Goal: Complete application form

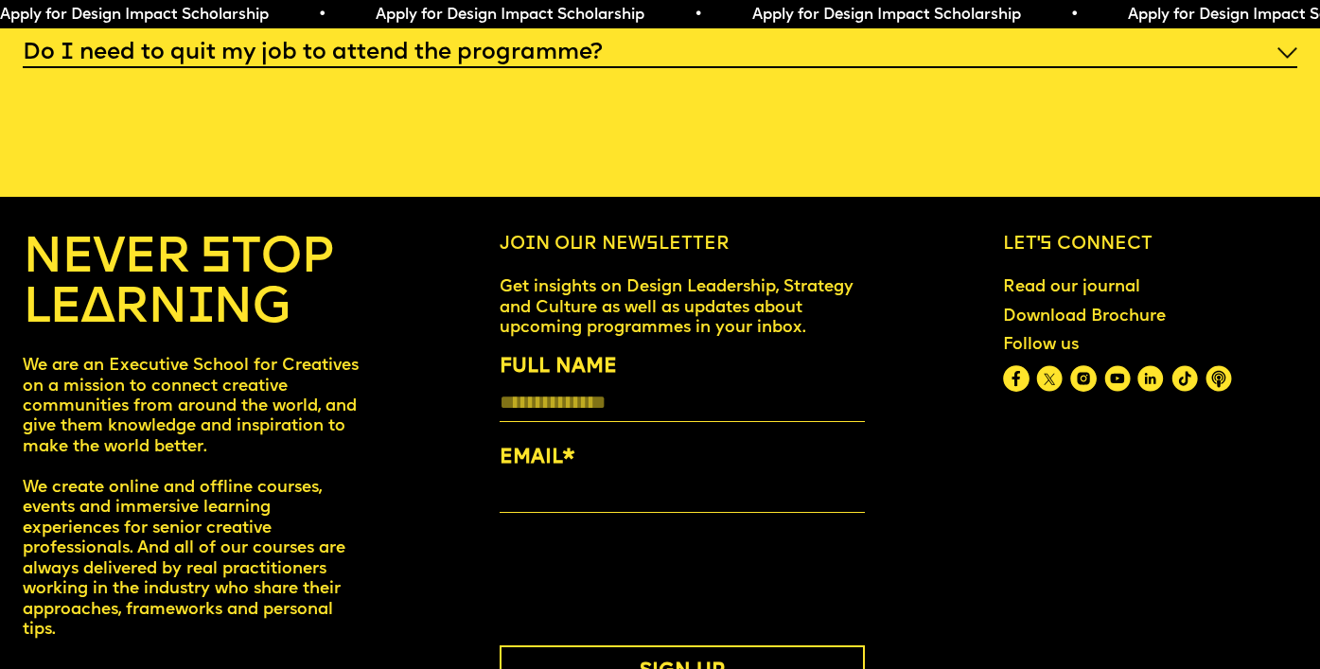
scroll to position [7325, 0]
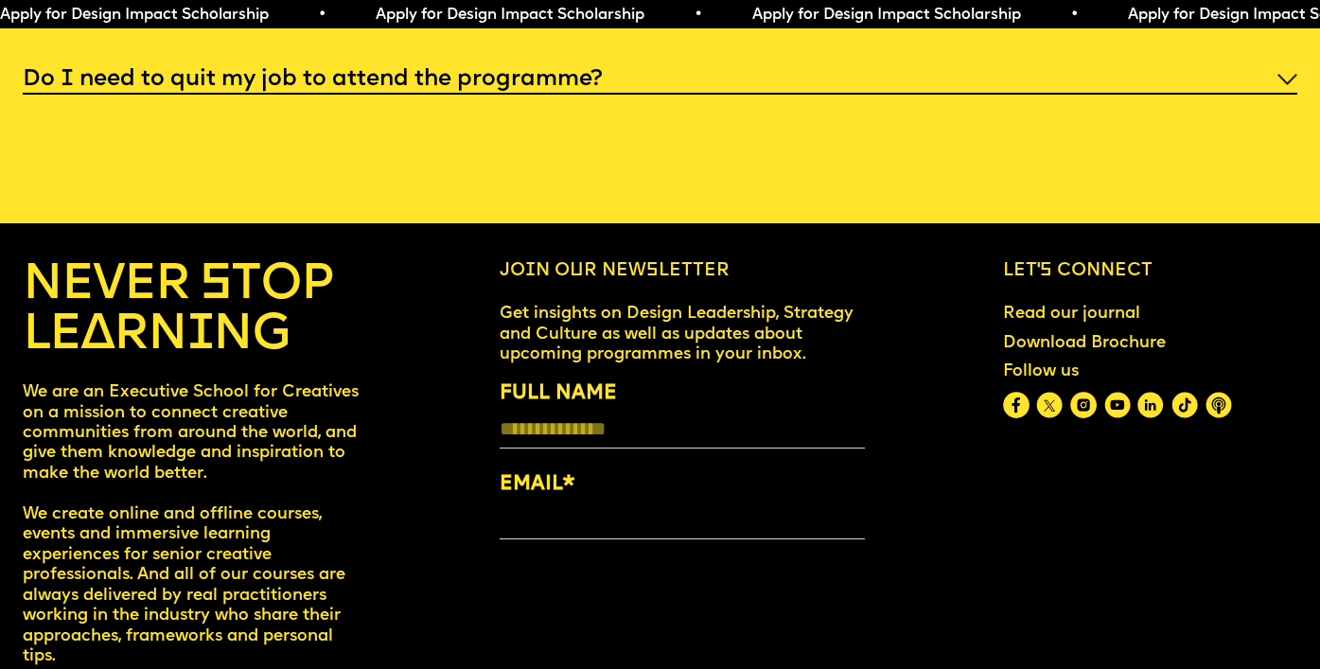
click at [436, 14] on span "Apply for Design Impact Scholarship • Apply for Design Impact Scholarship • App…" at bounding box center [940, 15] width 1880 height 15
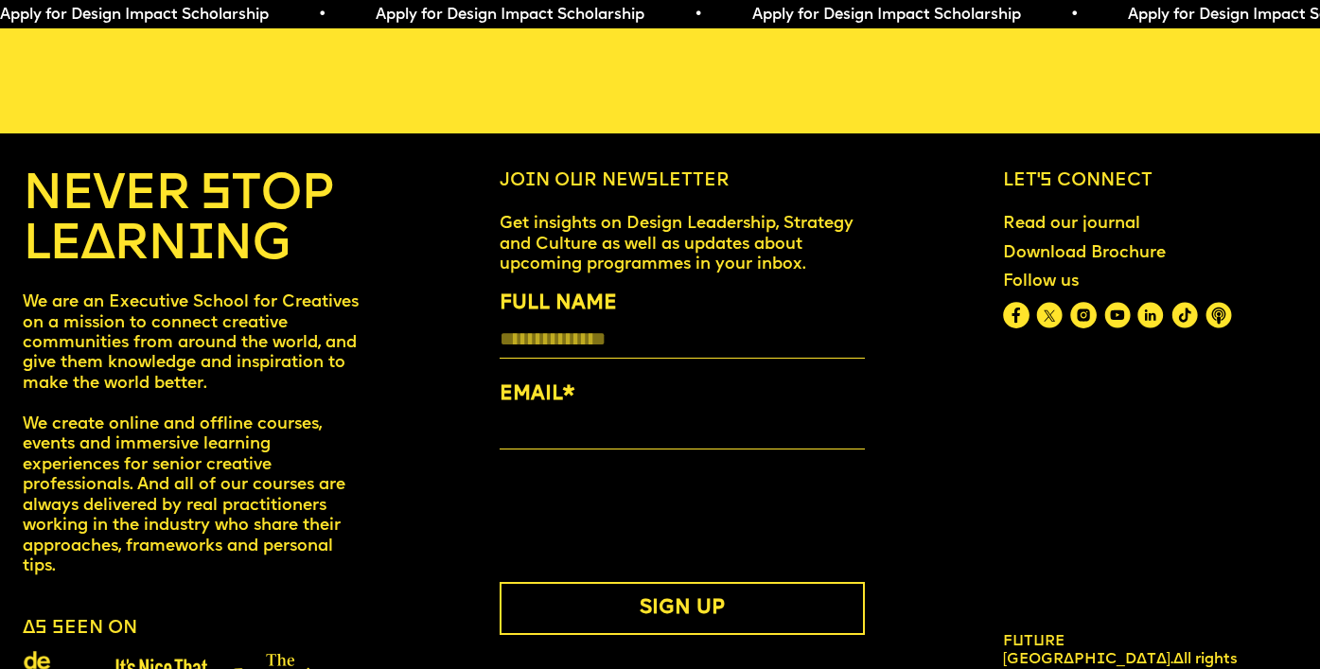
scroll to position [7456, 0]
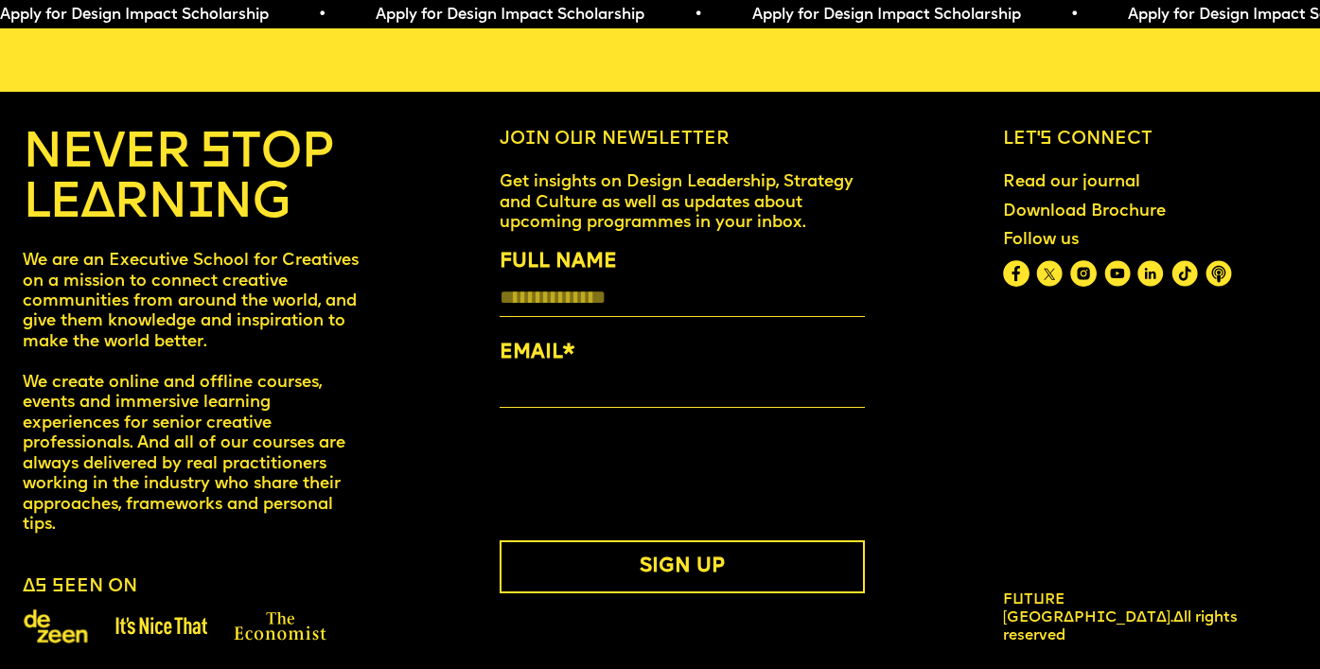
click at [1096, 201] on link "Download Brochure" at bounding box center [1083, 212] width 181 height 38
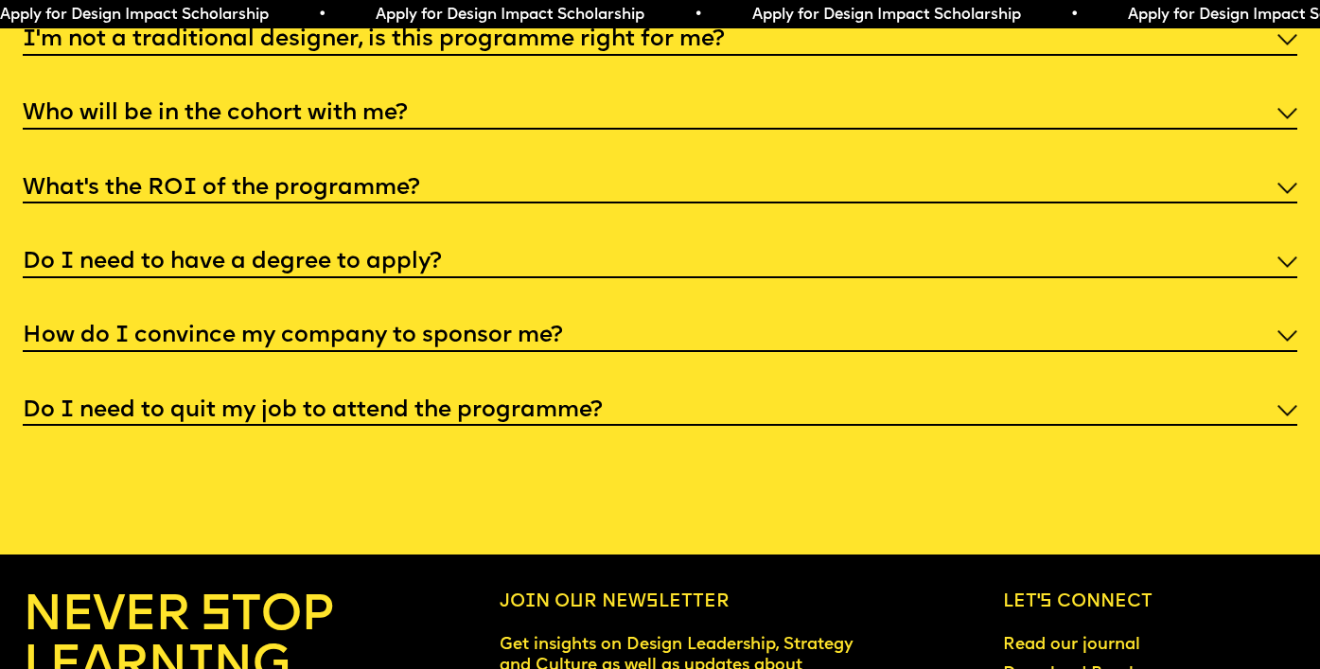
scroll to position [7456, 0]
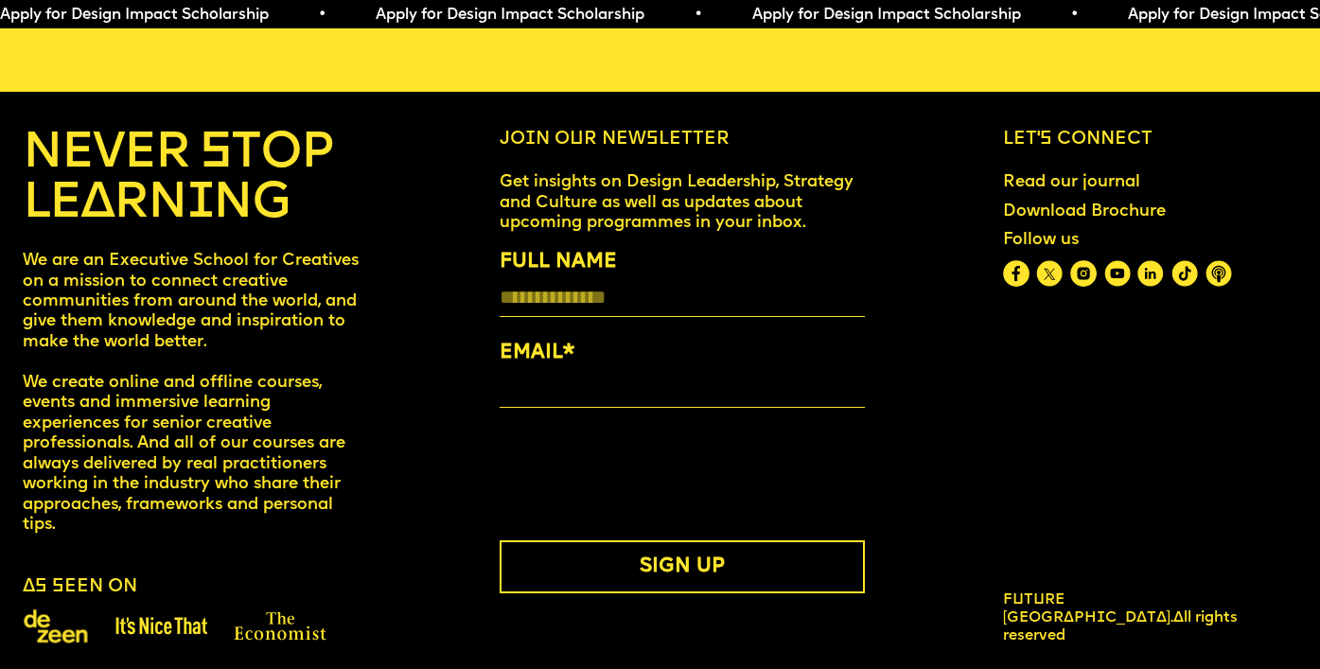
click at [1081, 166] on link "Read our journal" at bounding box center [1070, 183] width 155 height 38
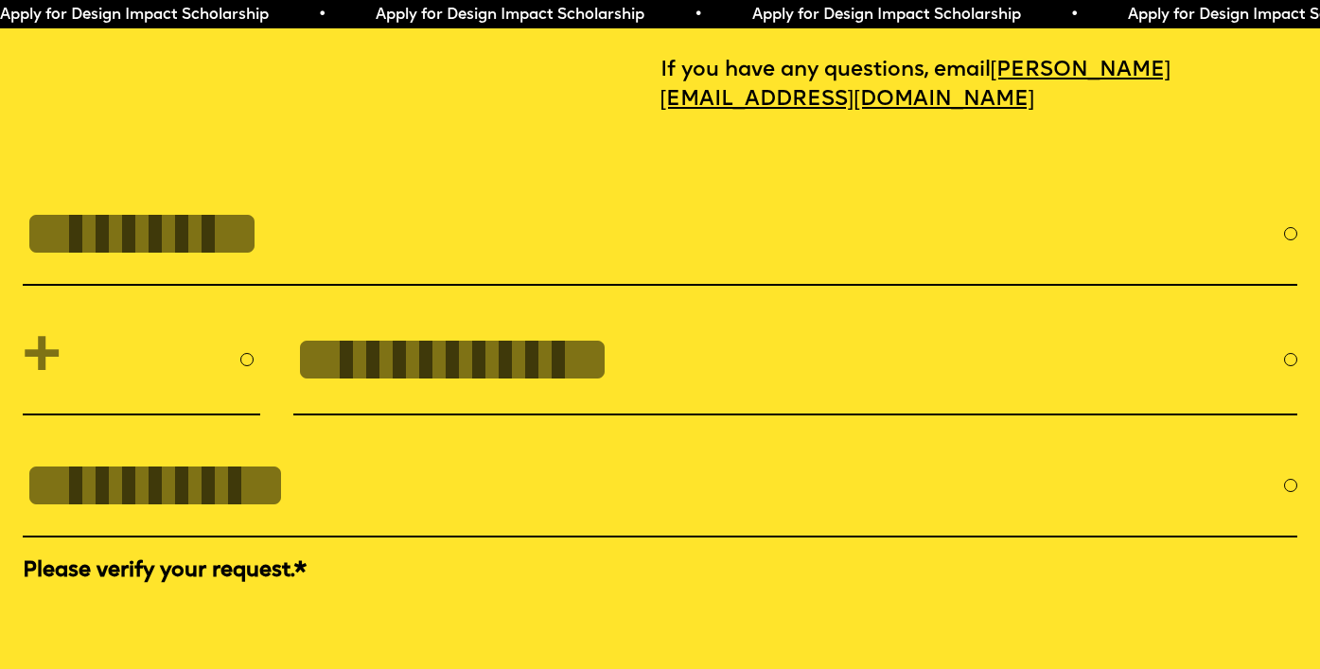
scroll to position [5915, 0]
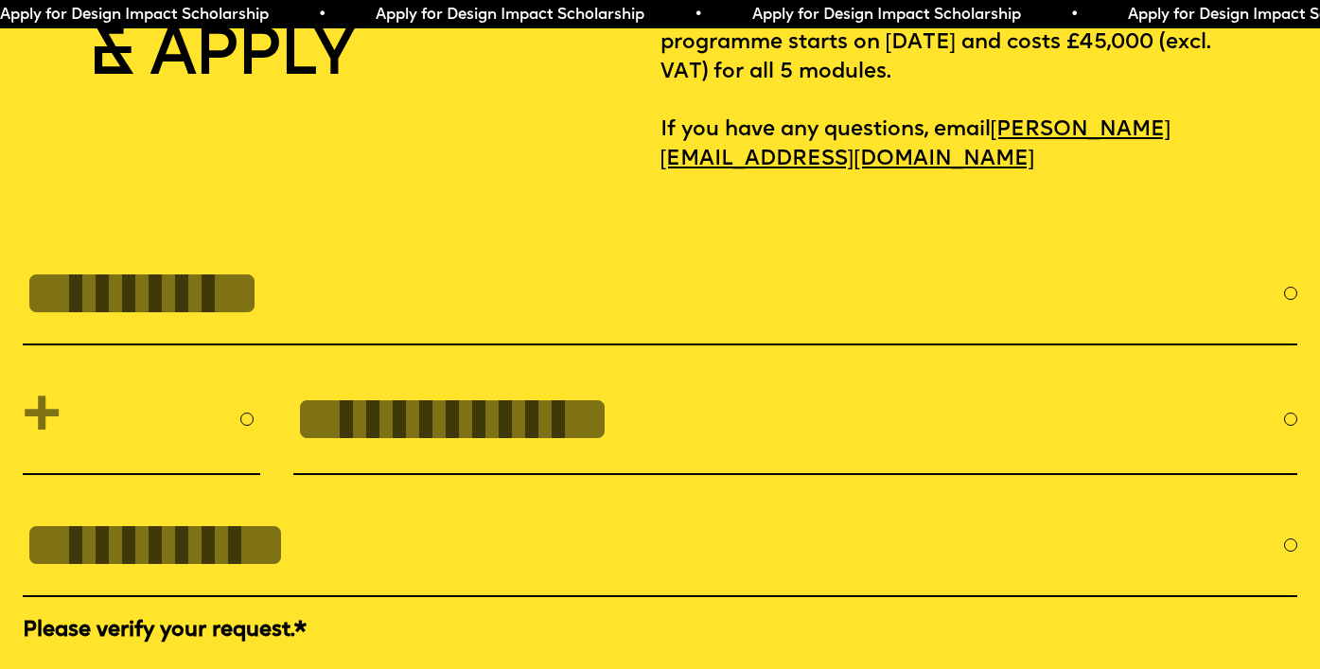
click at [348, 256] on input "FULL NAME" at bounding box center [653, 293] width 1261 height 74
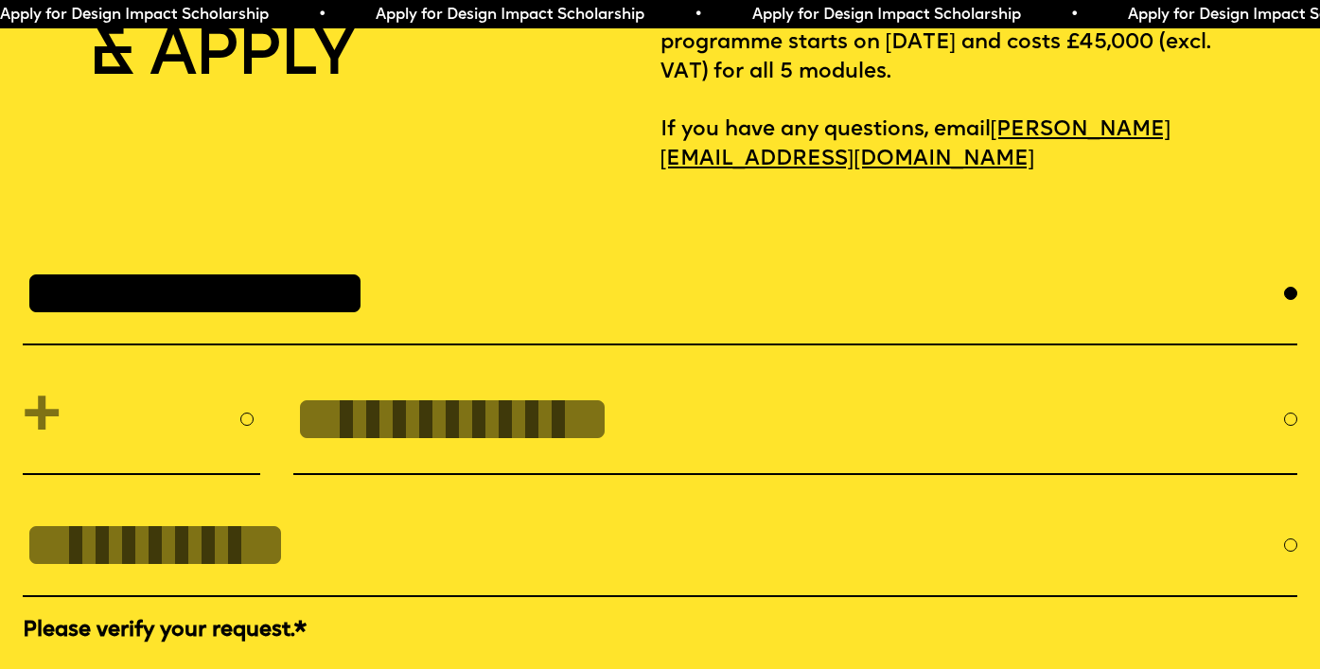
type input "**********"
click at [69, 396] on select "**********" at bounding box center [141, 419] width 237 height 82
select select "***"
click at [408, 390] on input "tel" at bounding box center [788, 419] width 991 height 74
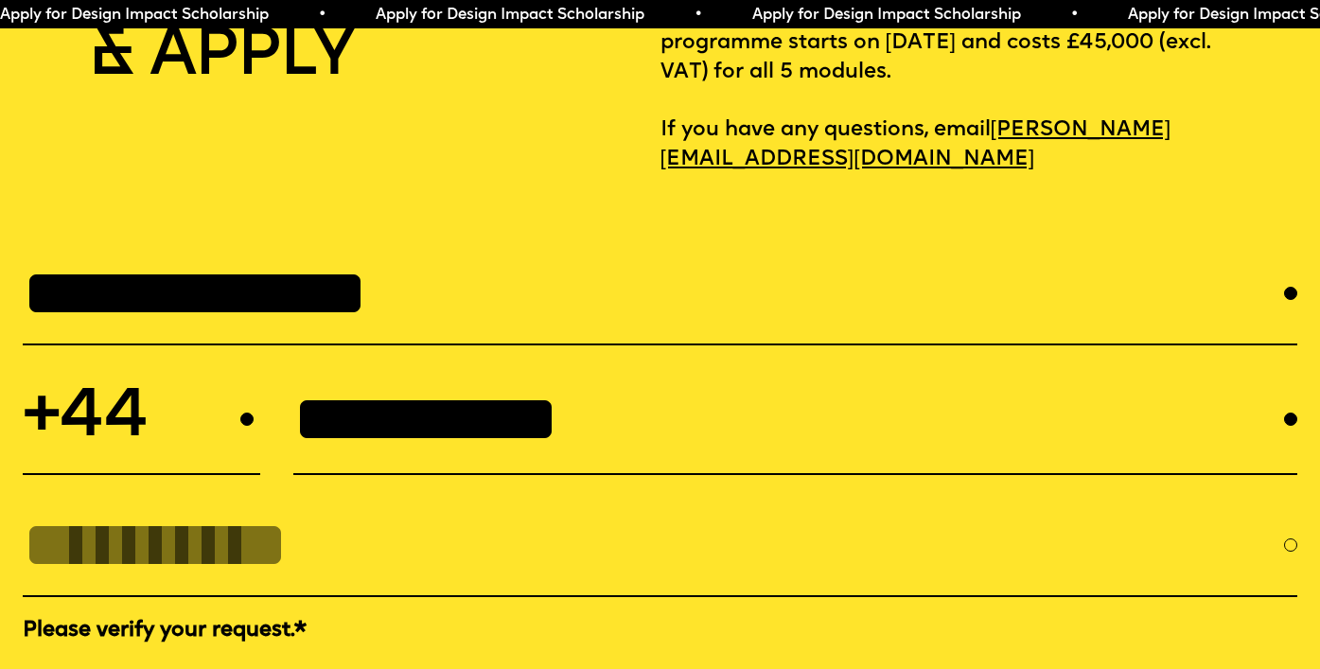
type input "**********"
click at [254, 548] on input "EMAIL *" at bounding box center [653, 545] width 1261 height 74
type input "**********"
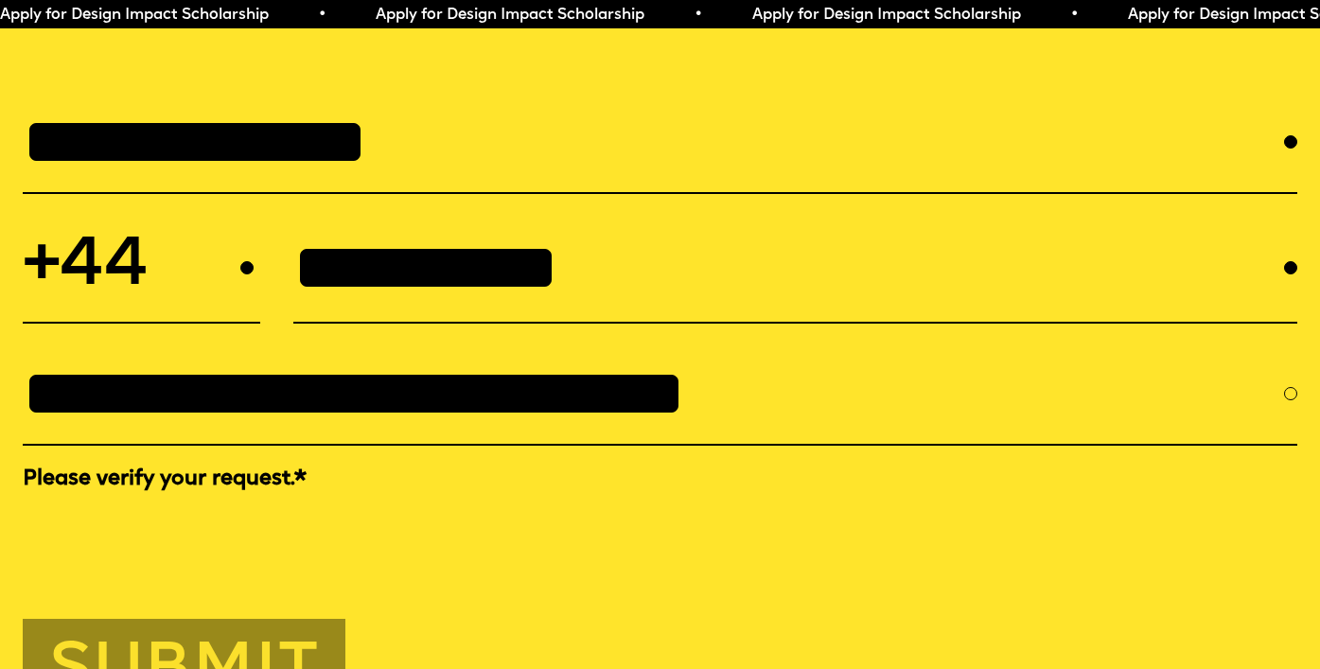
scroll to position [6079, 0]
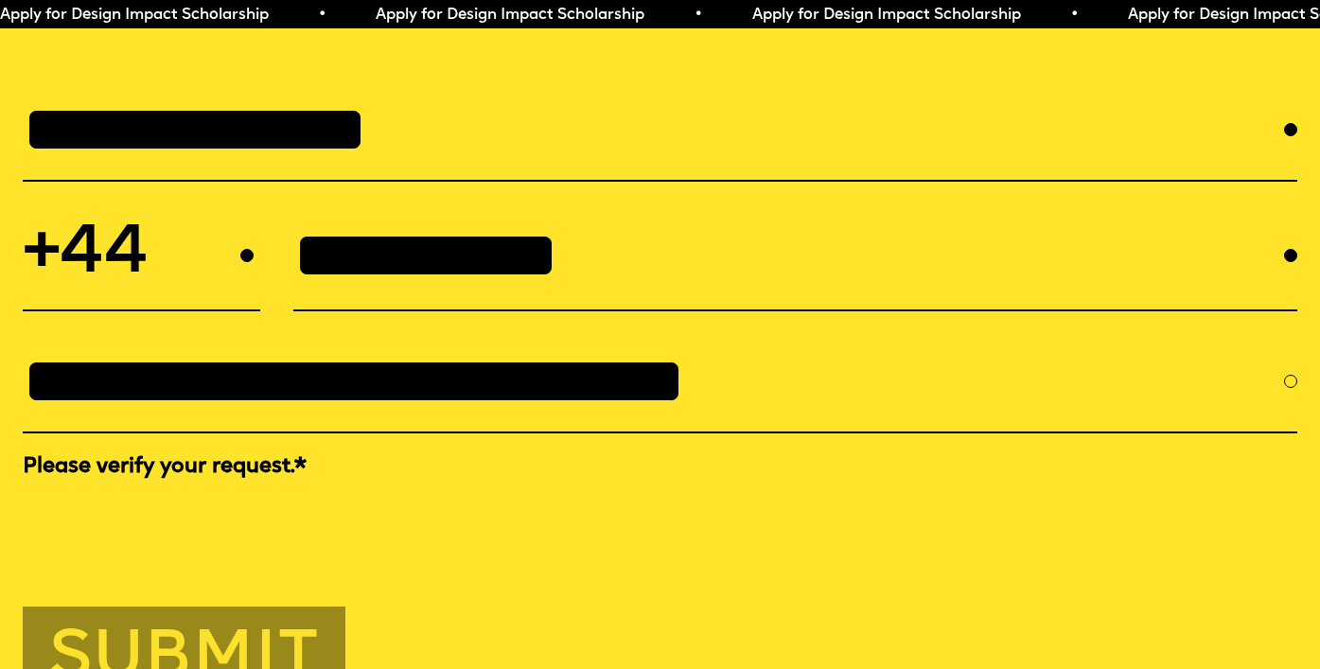
click at [167, 648] on button "Submit" at bounding box center [184, 656] width 323 height 101
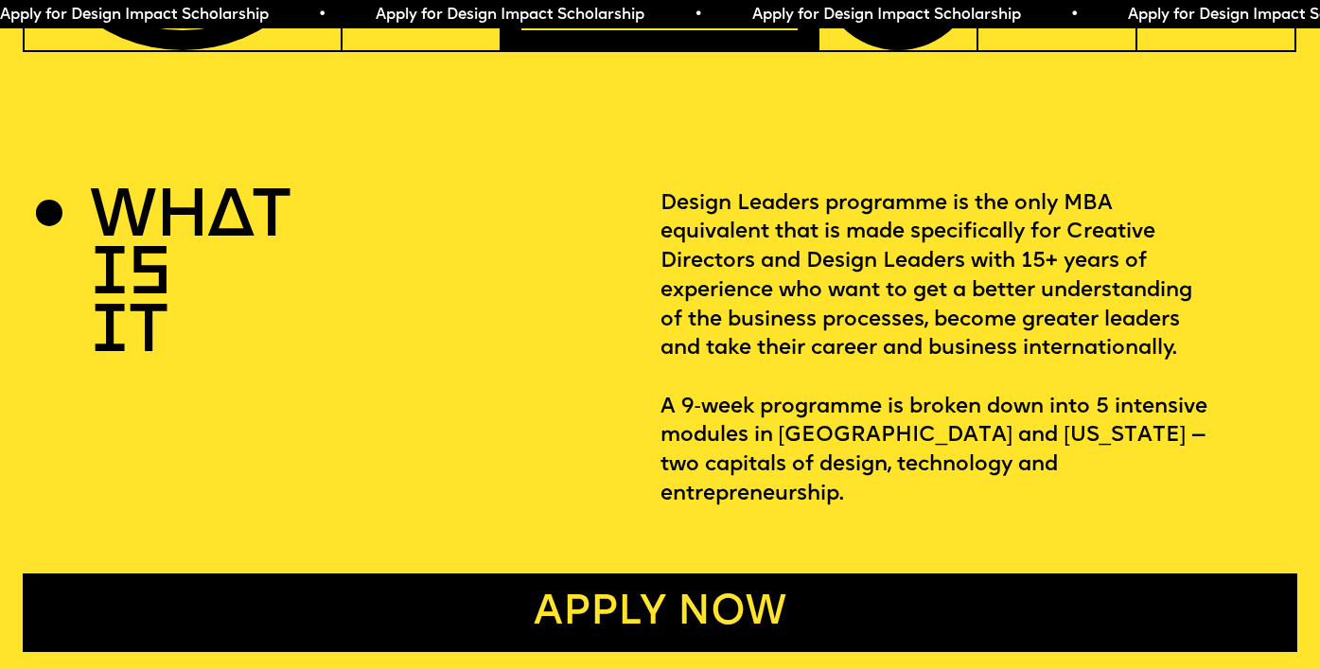
scroll to position [564, 0]
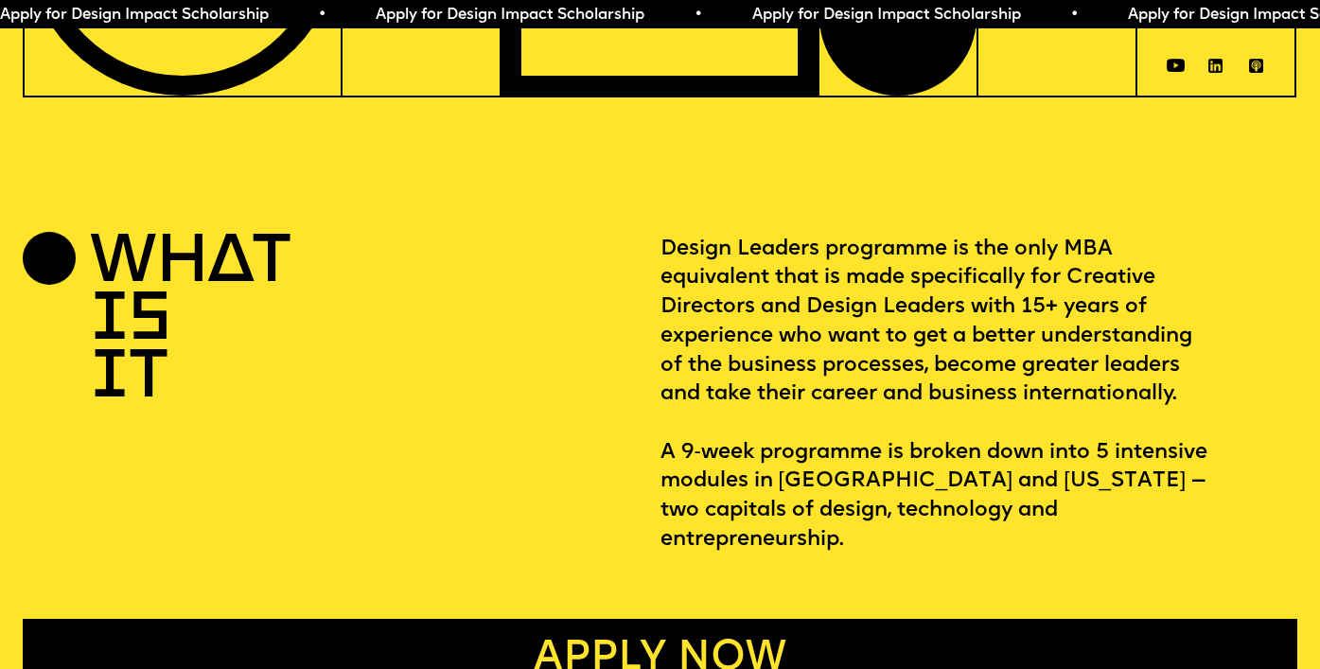
click at [680, 11] on span "Apply for Design Impact Scholarship • Apply for Design Impact Scholarship • App…" at bounding box center [940, 15] width 1880 height 15
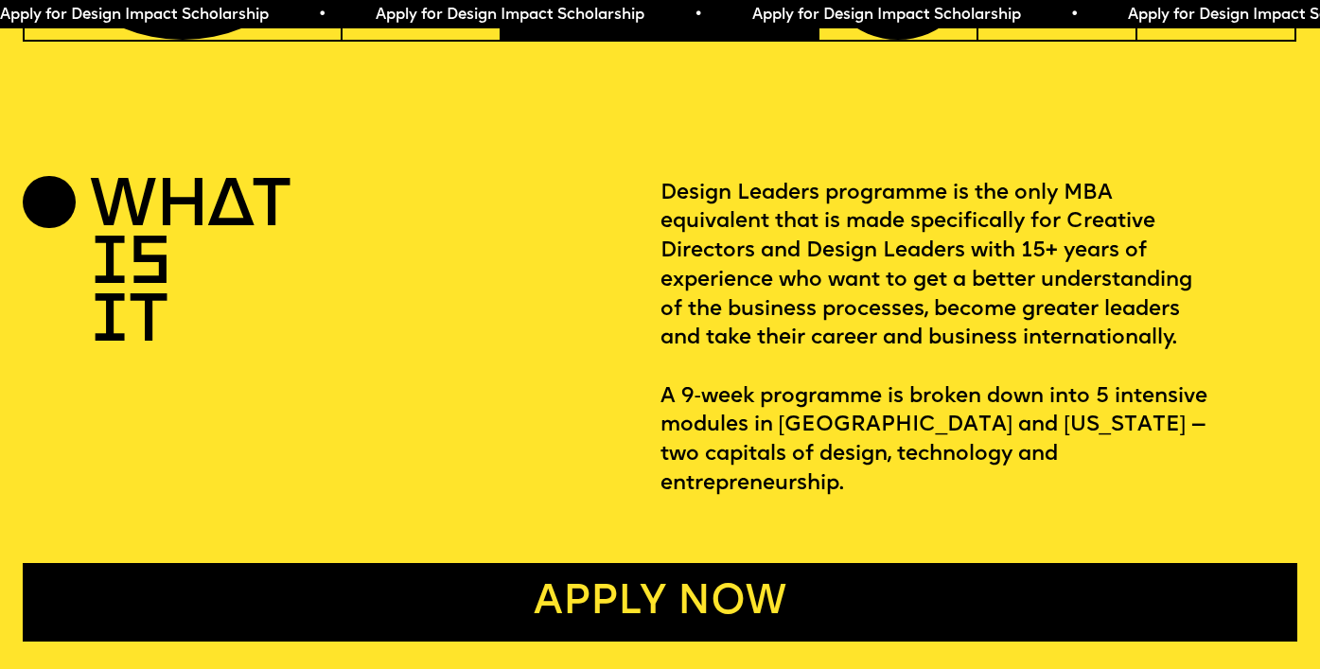
scroll to position [836, 0]
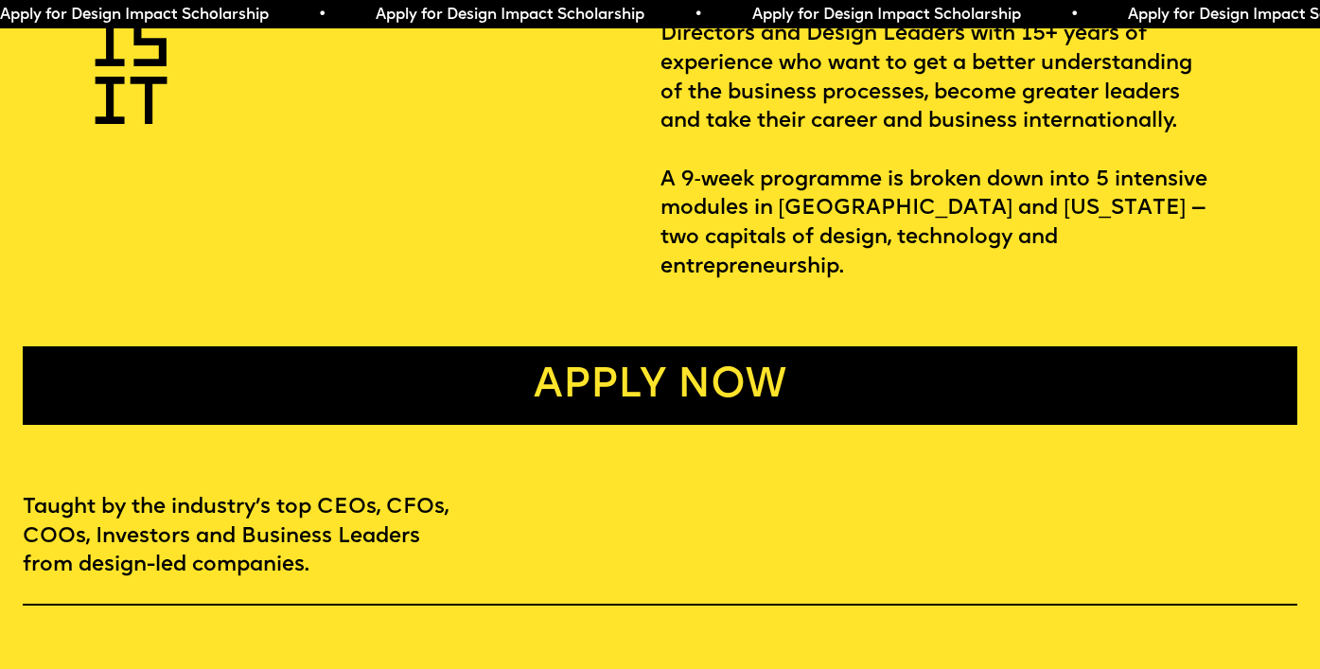
click at [647, 347] on link "Apply now" at bounding box center [660, 385] width 1274 height 79
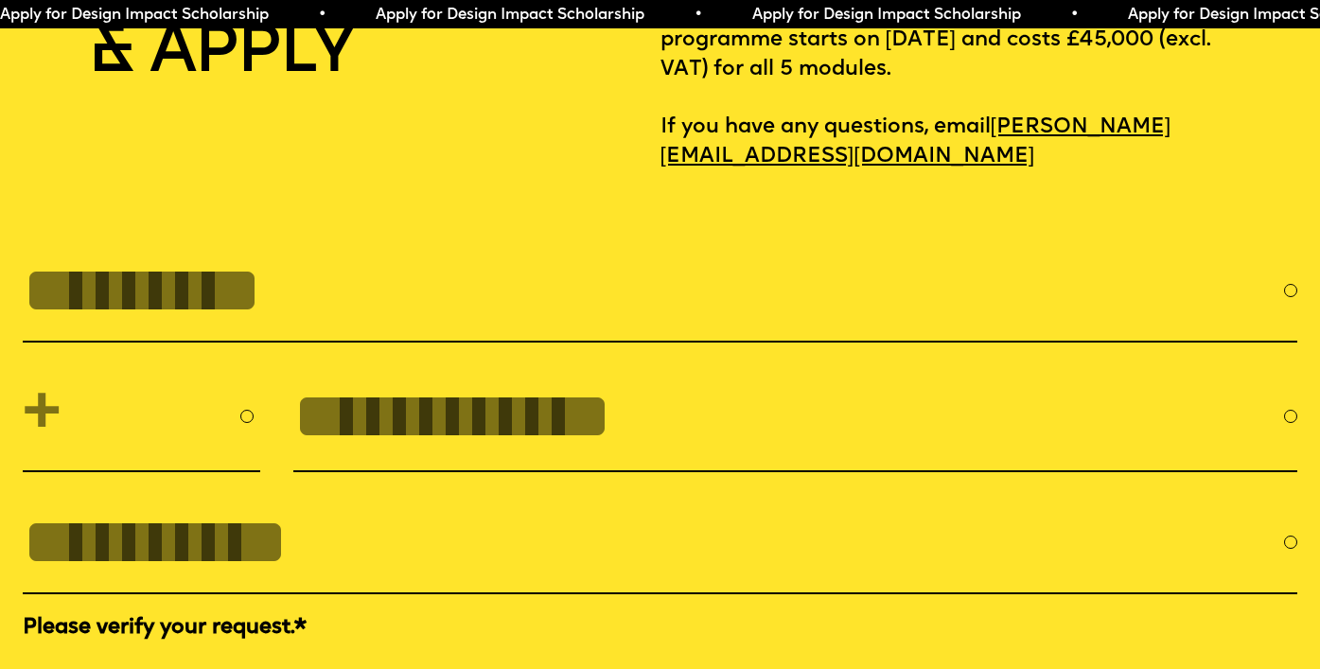
scroll to position [5922, 0]
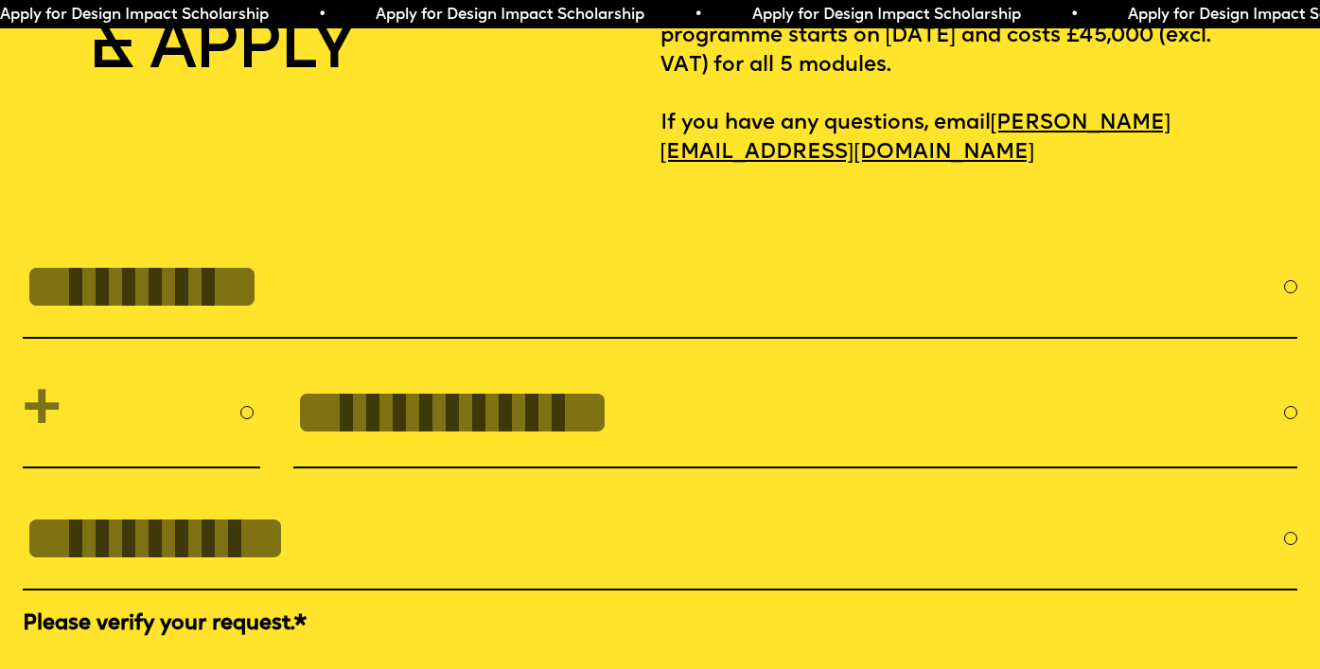
click at [252, 270] on input "FULL NAME" at bounding box center [653, 287] width 1261 height 74
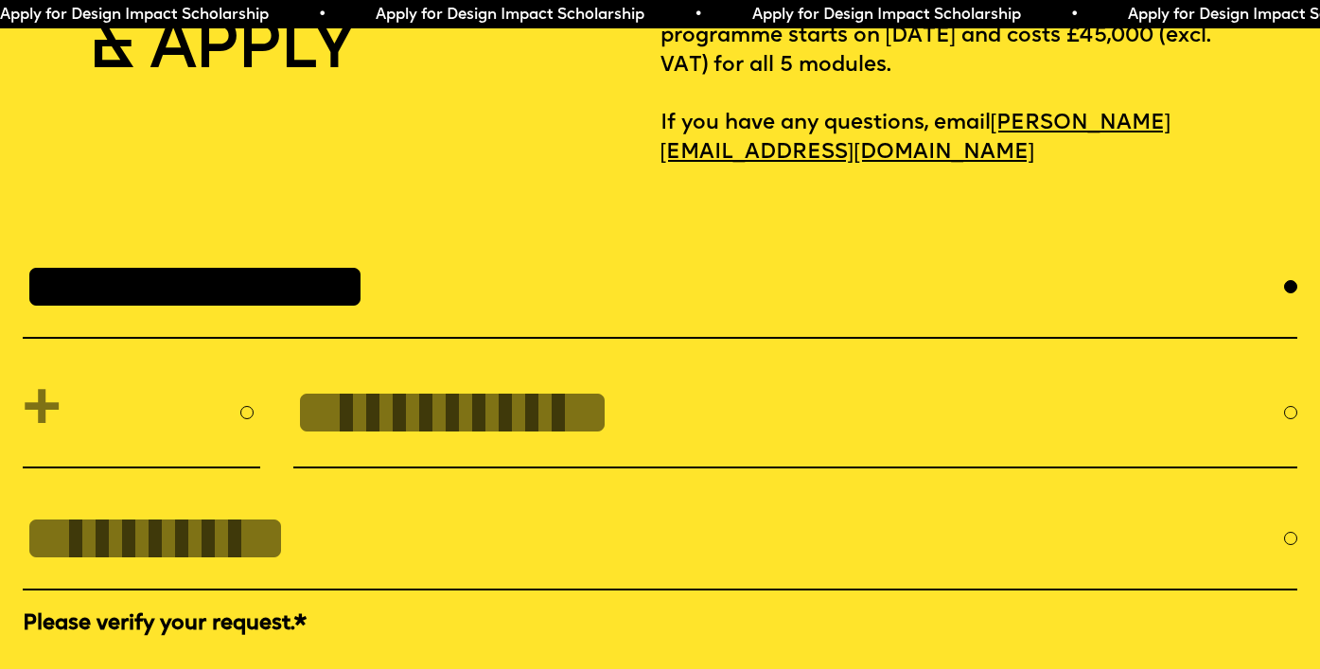
type input "**********"
click at [174, 389] on select "**********" at bounding box center [141, 413] width 237 height 82
select select "***"
click at [413, 408] on input "tel" at bounding box center [788, 413] width 991 height 74
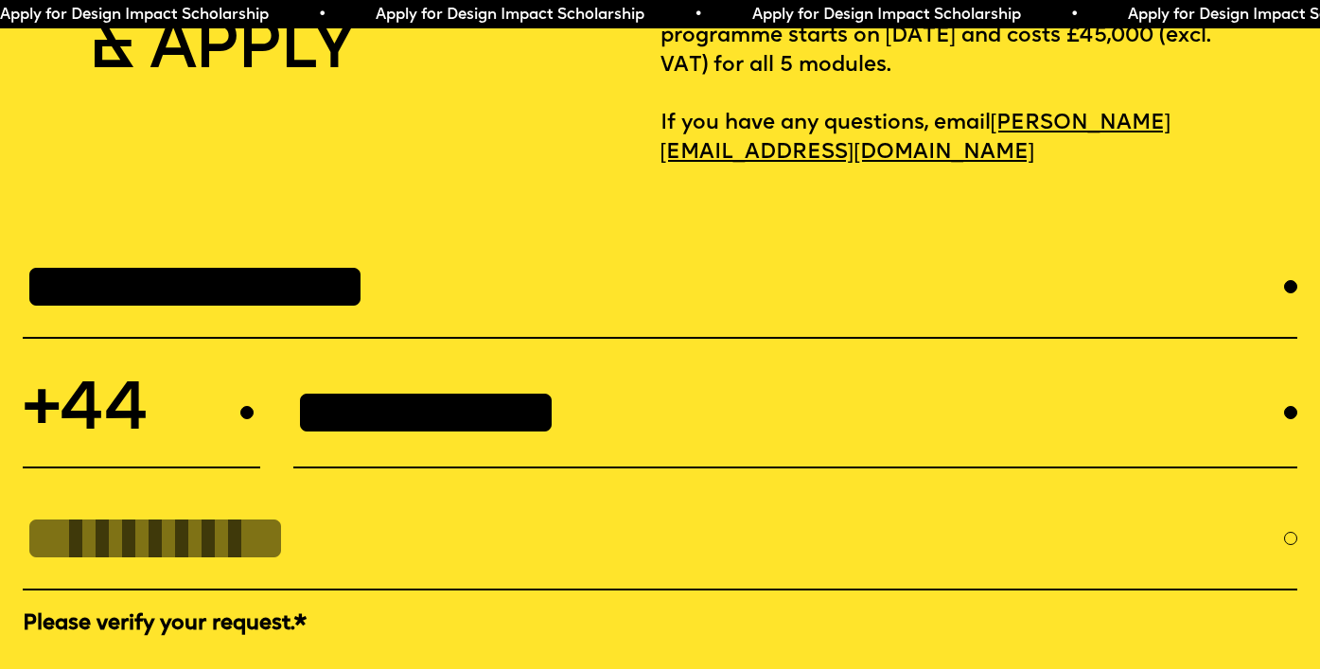
type input "**********"
click at [208, 526] on input "EMAIL *" at bounding box center [653, 538] width 1261 height 74
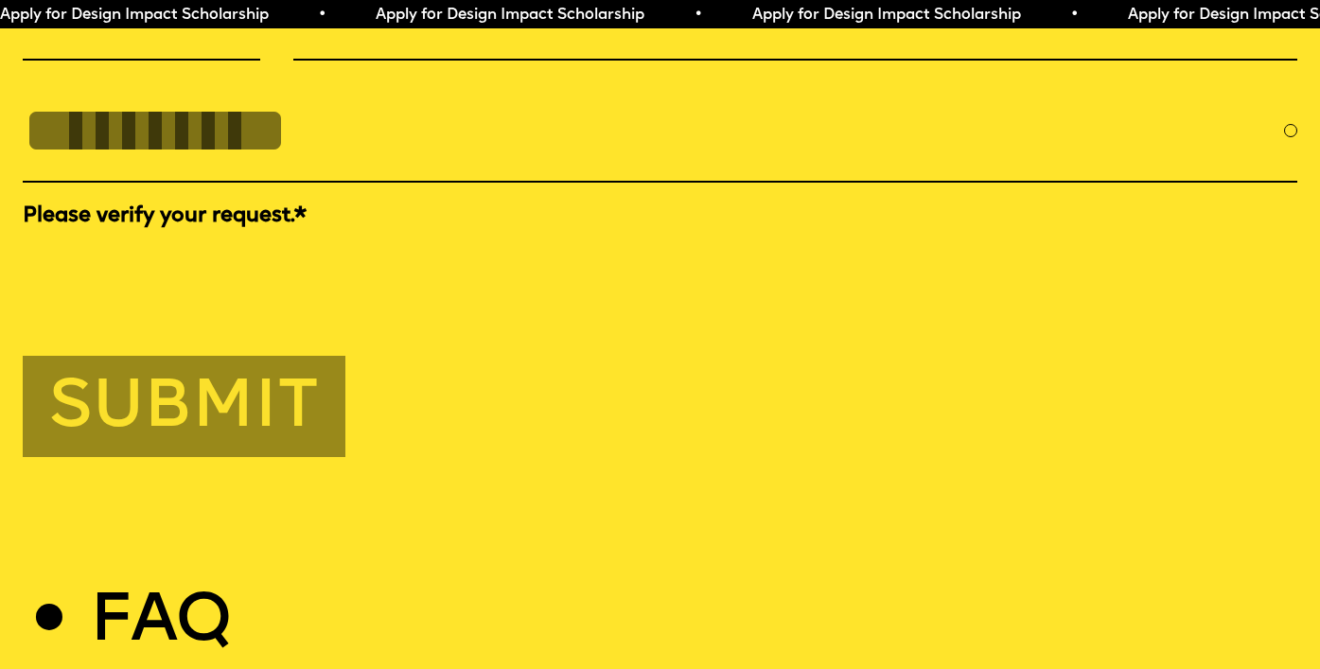
scroll to position [6539, 0]
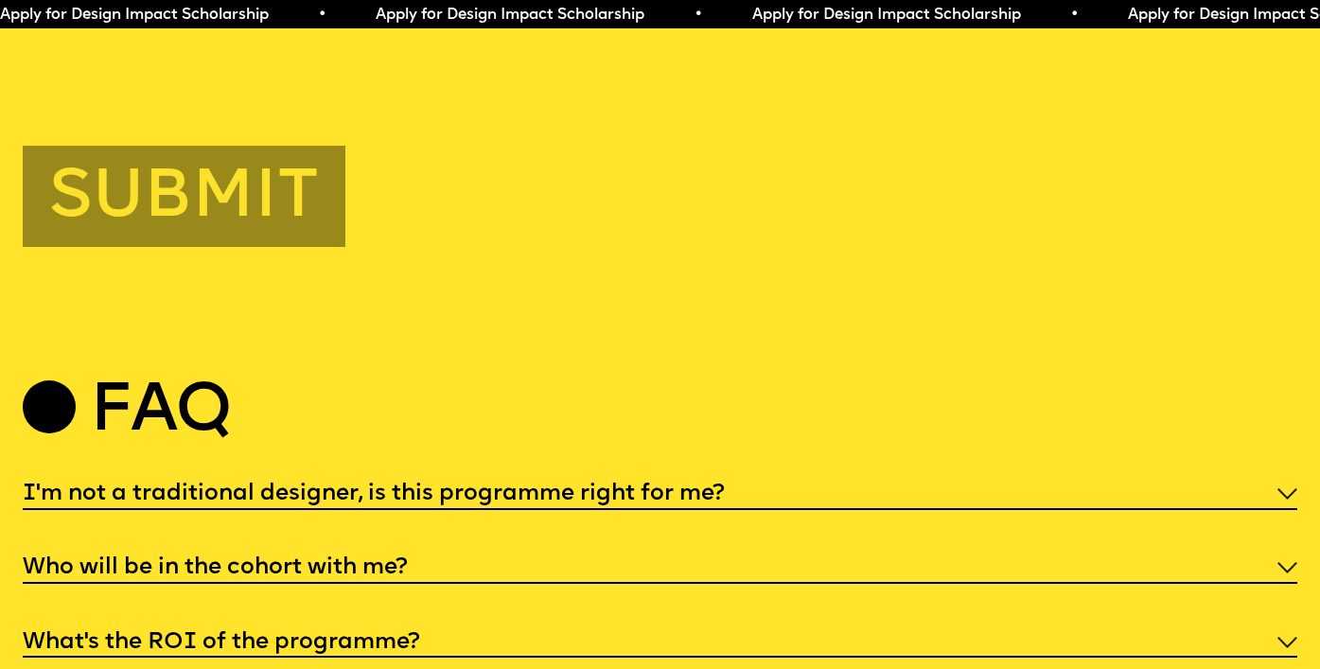
click at [232, 487] on h5 "I'm not a traditional designer, is this programme right for me?" at bounding box center [374, 493] width 702 height 19
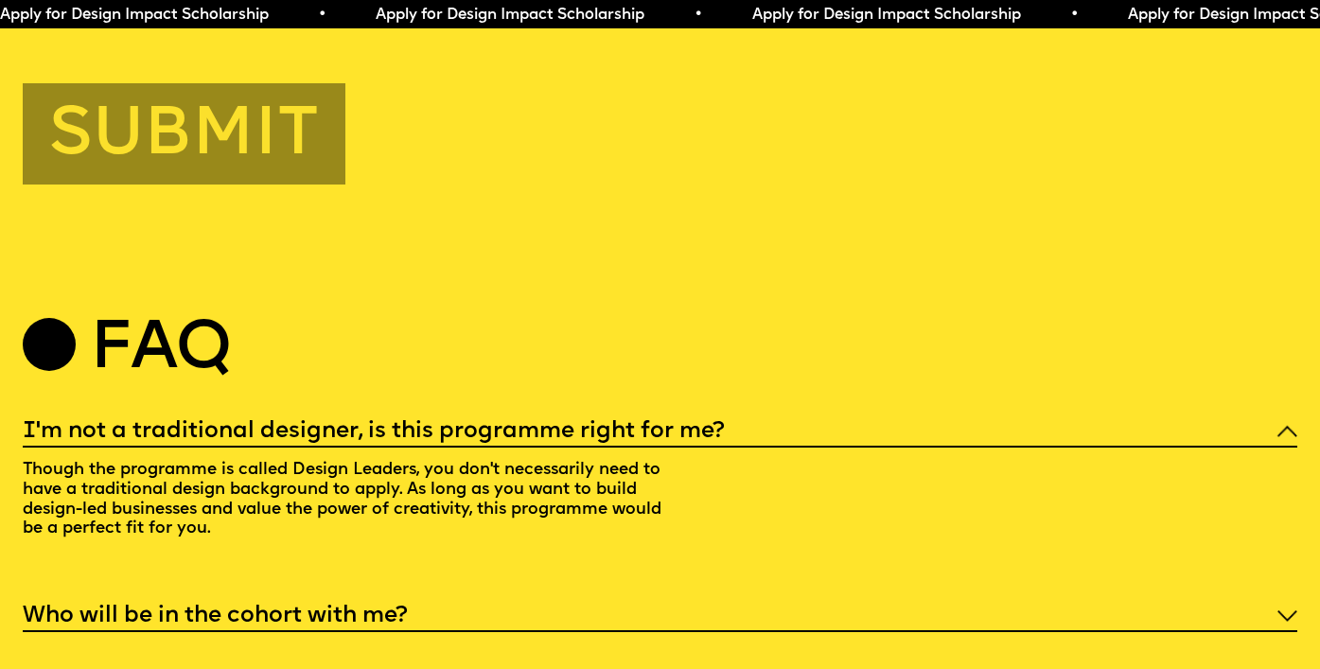
scroll to position [6621, 0]
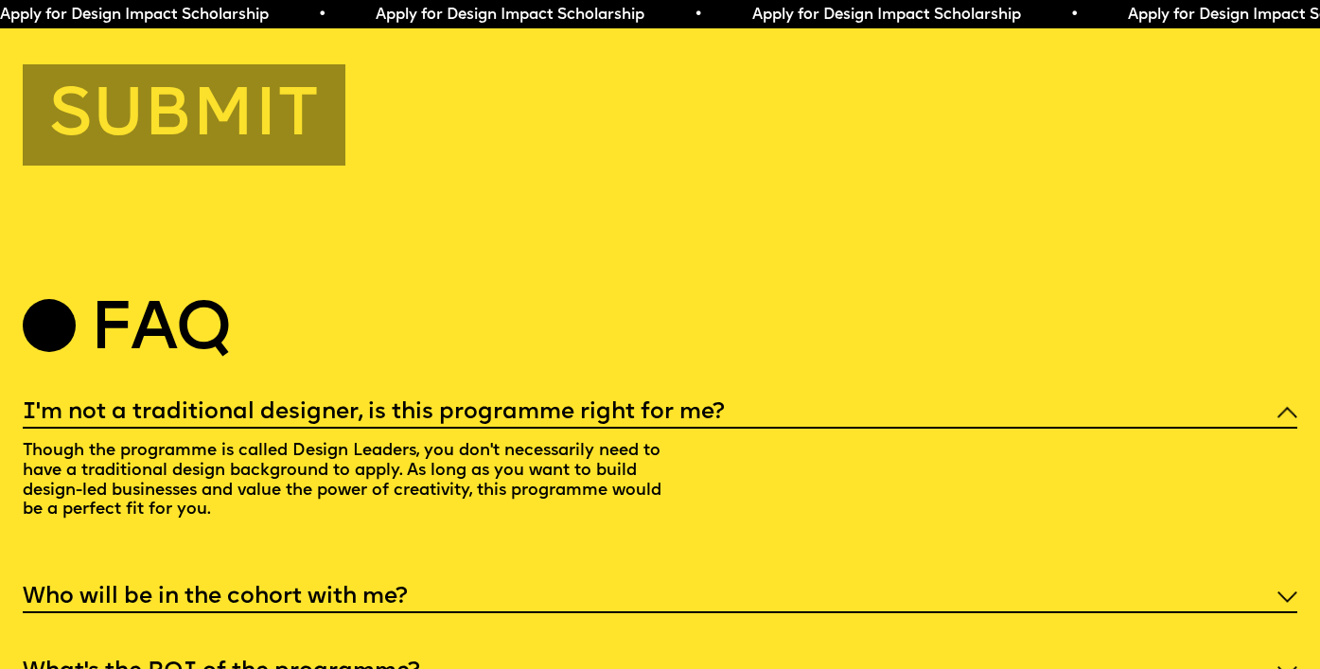
click at [237, 588] on h5 "Who will be in the cohort with me?" at bounding box center [215, 597] width 385 height 19
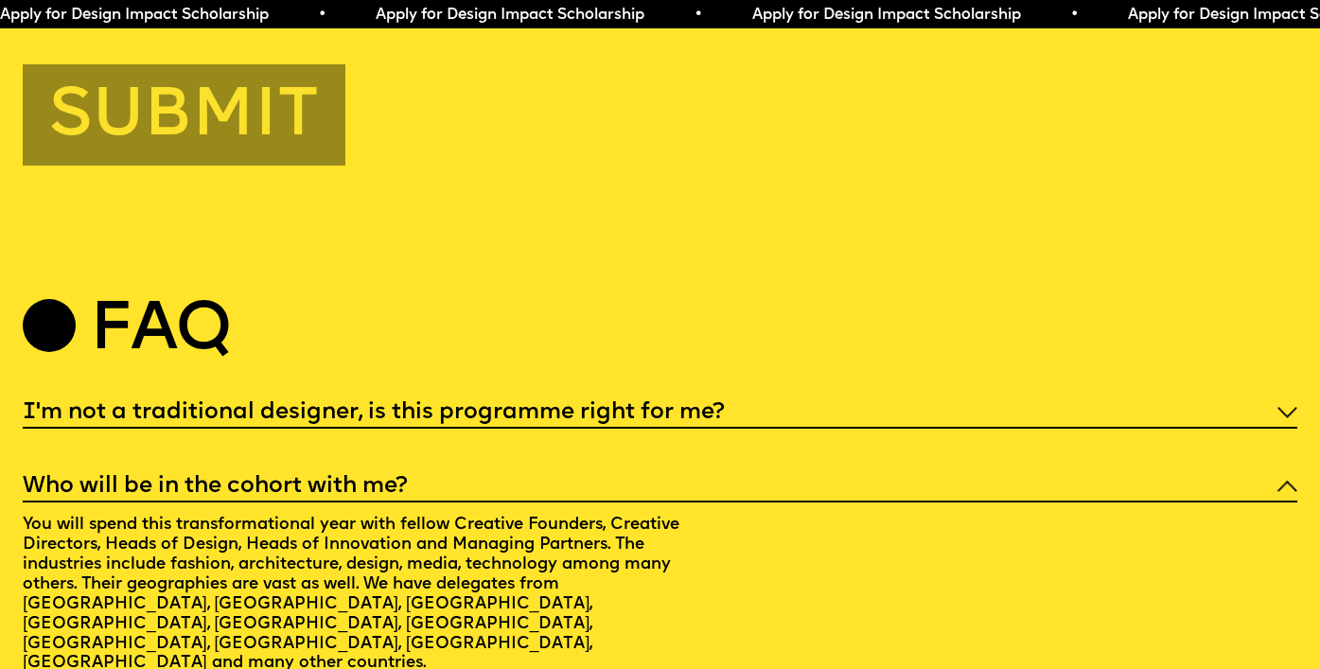
scroll to position [6892, 0]
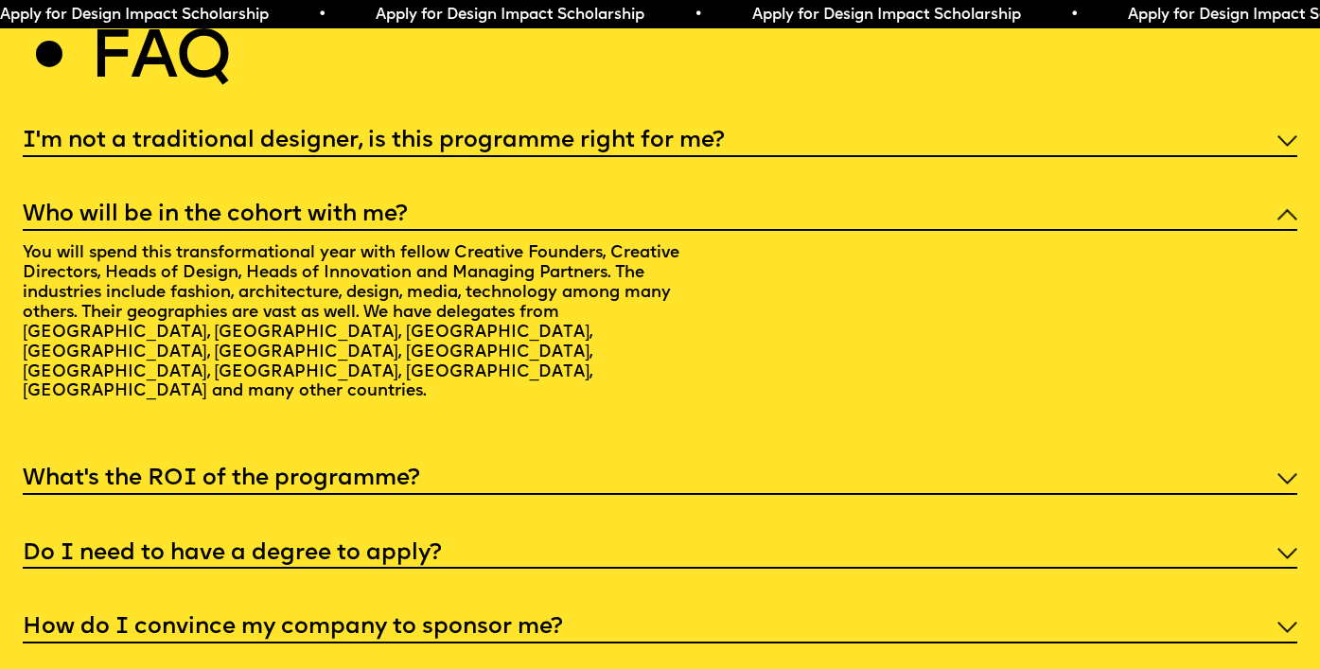
click at [346, 469] on h5 "What’s the ROI of the programme?" at bounding box center [221, 478] width 397 height 19
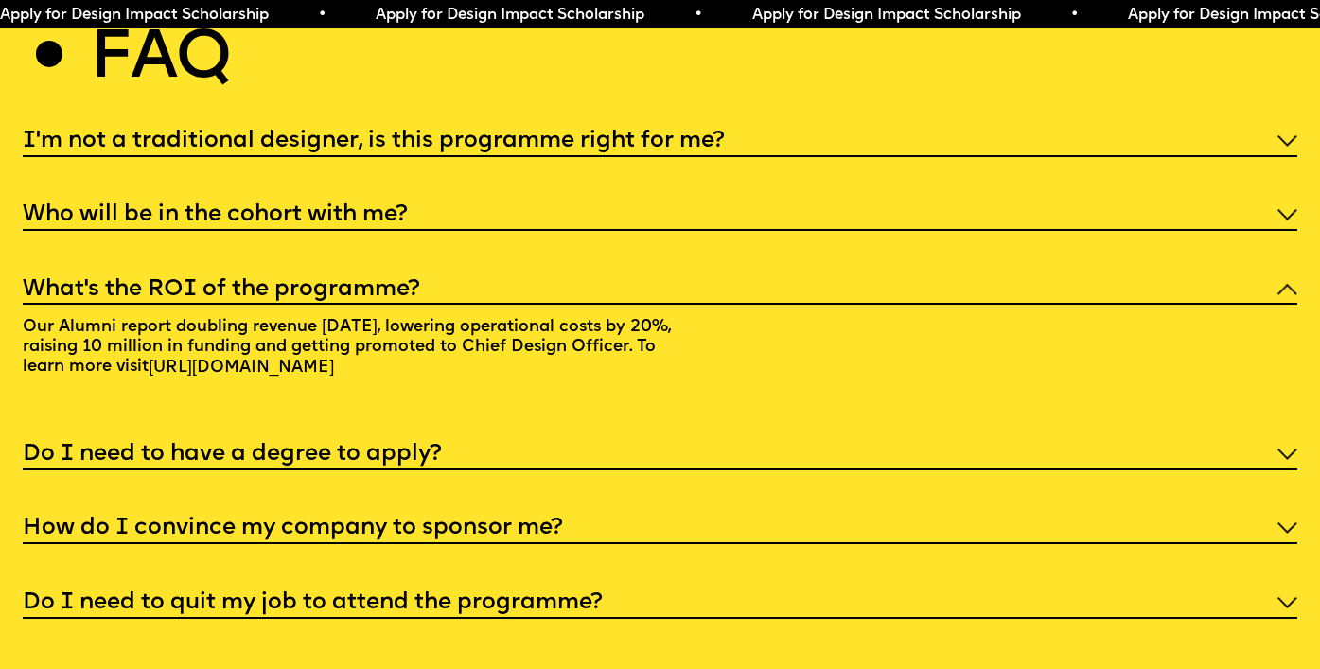
click at [351, 519] on h5 "How do I convince my company to sponsor me?" at bounding box center [293, 527] width 540 height 19
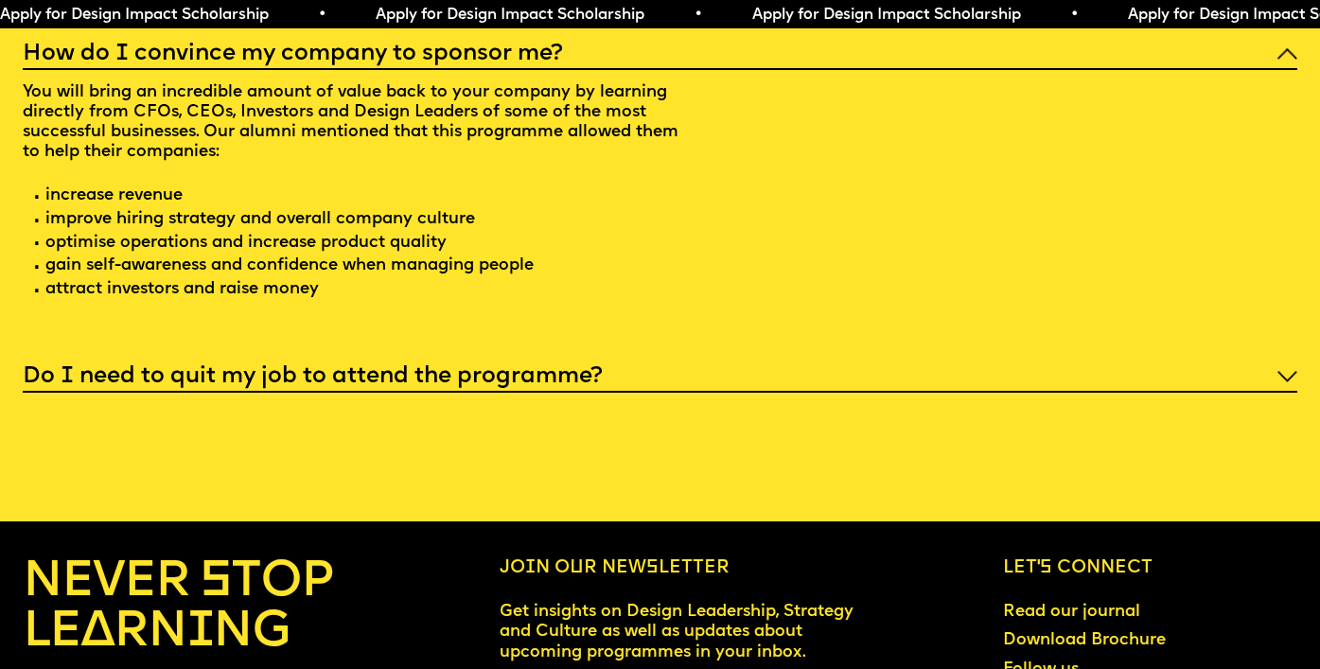
scroll to position [7288, 0]
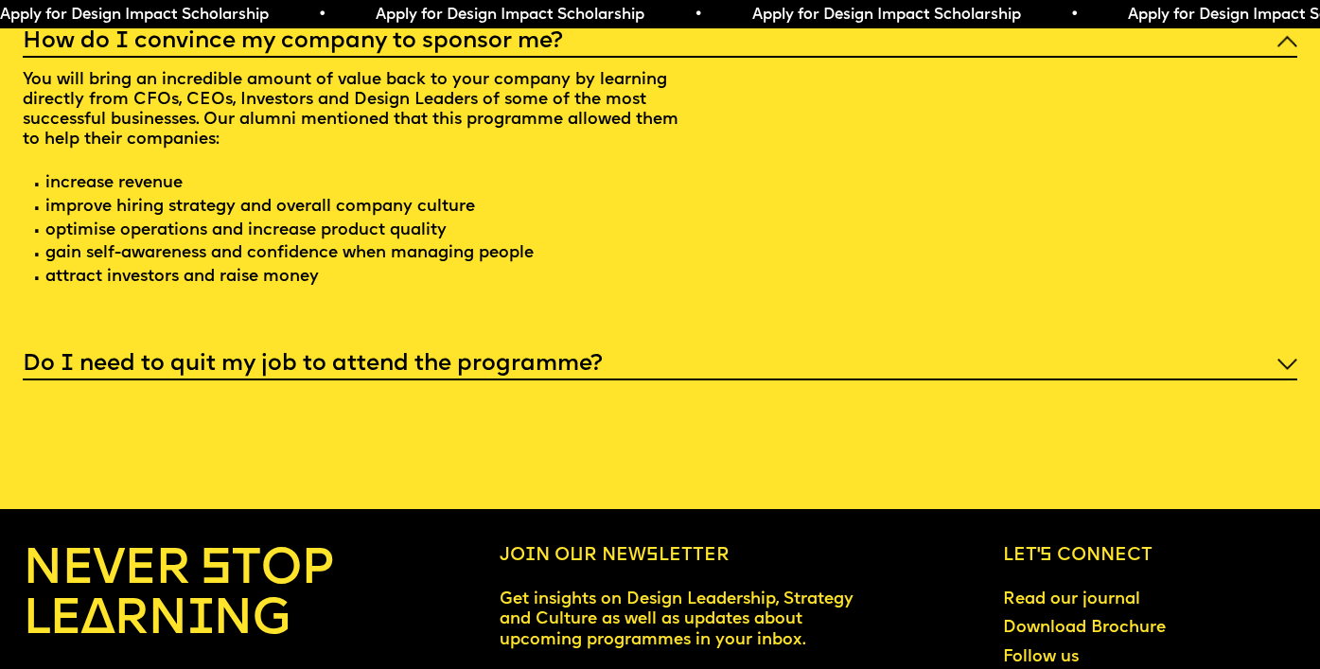
click at [385, 359] on h5 "Do I need to quit my job to attend the programme?" at bounding box center [313, 364] width 580 height 19
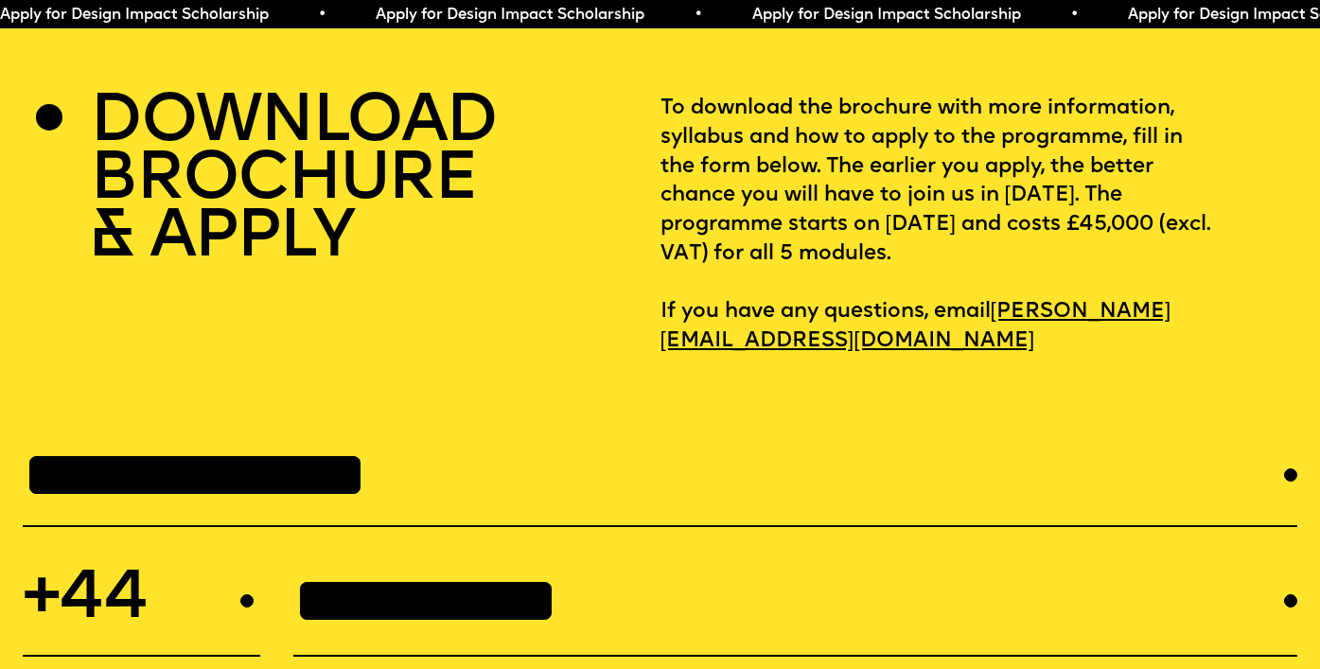
scroll to position [5734, 0]
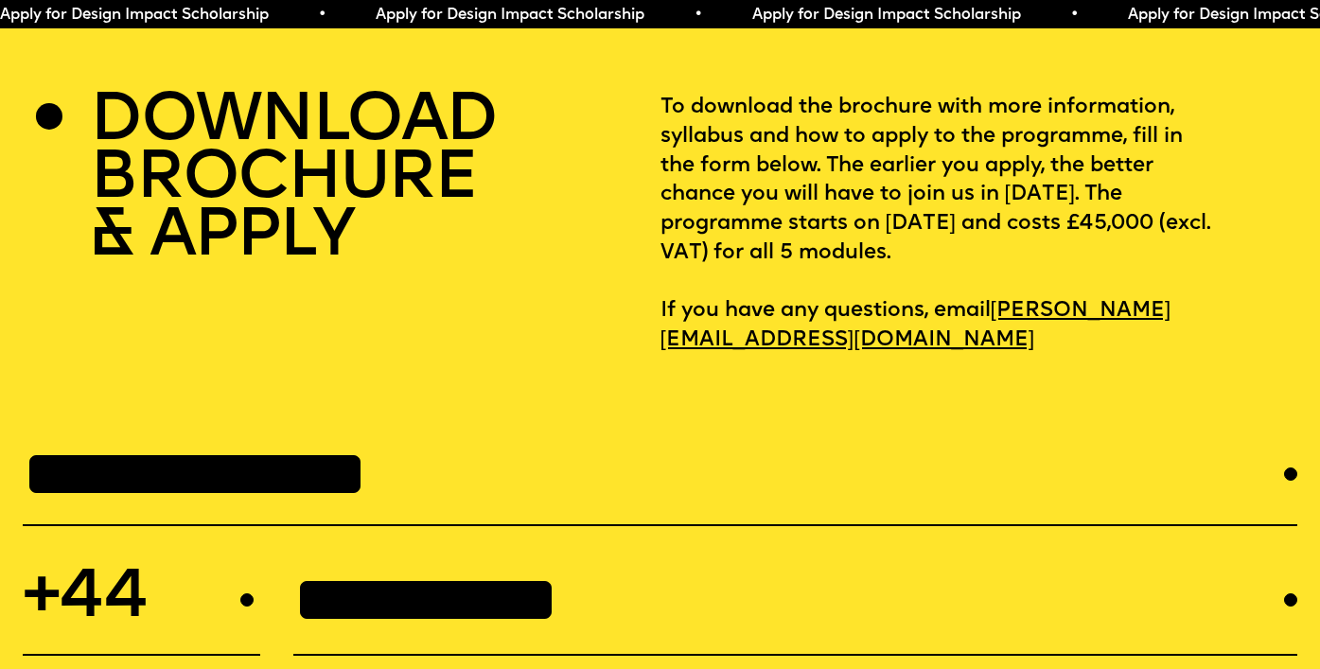
click at [349, 143] on h2 "DOWNLOAD BROCHURE & APPLY" at bounding box center [293, 180] width 406 height 173
drag, startPoint x: 349, startPoint y: 143, endPoint x: 508, endPoint y: 160, distance: 159.9
click at [508, 161] on div "DOWNLOAD BROCHURE & APPLY" at bounding box center [341, 224] width 637 height 261
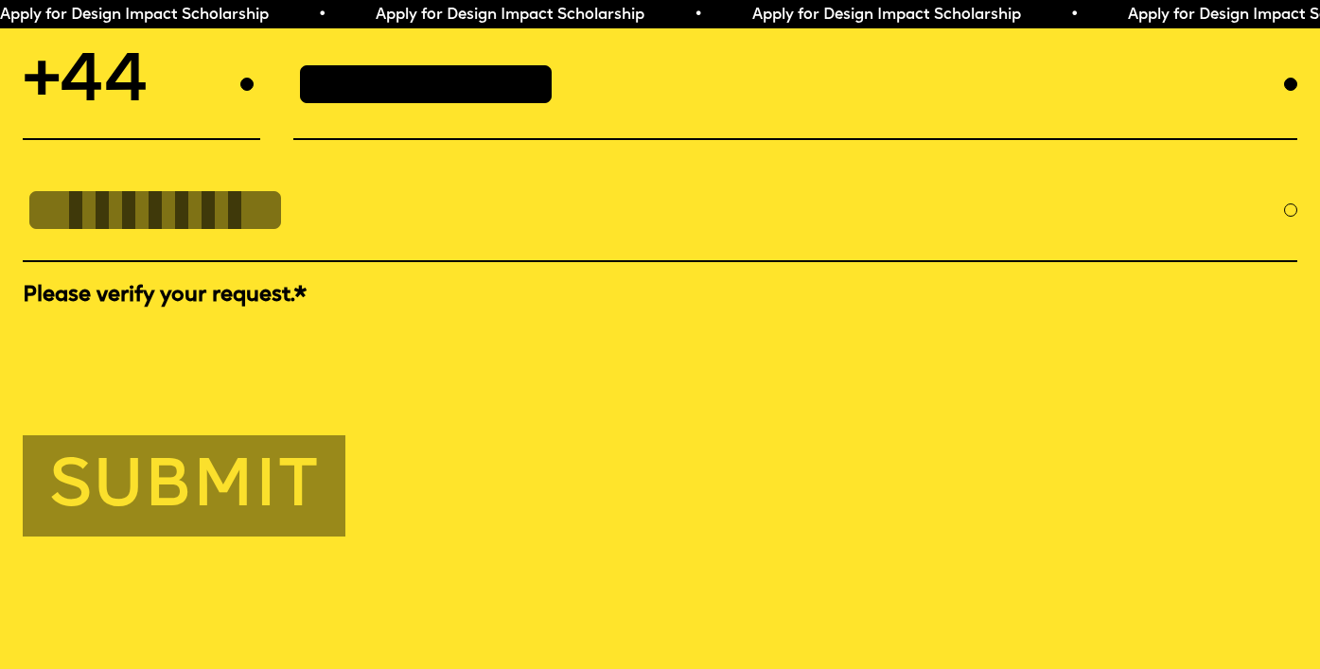
scroll to position [6244, 0]
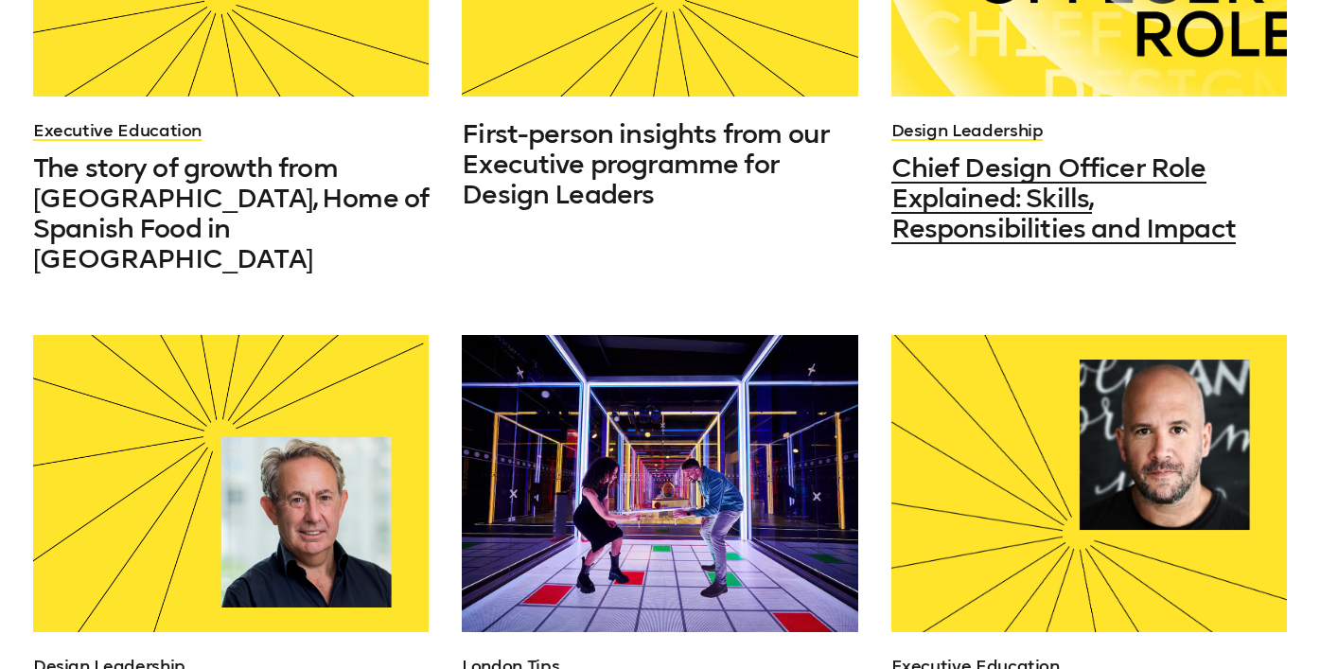
scroll to position [755, 0]
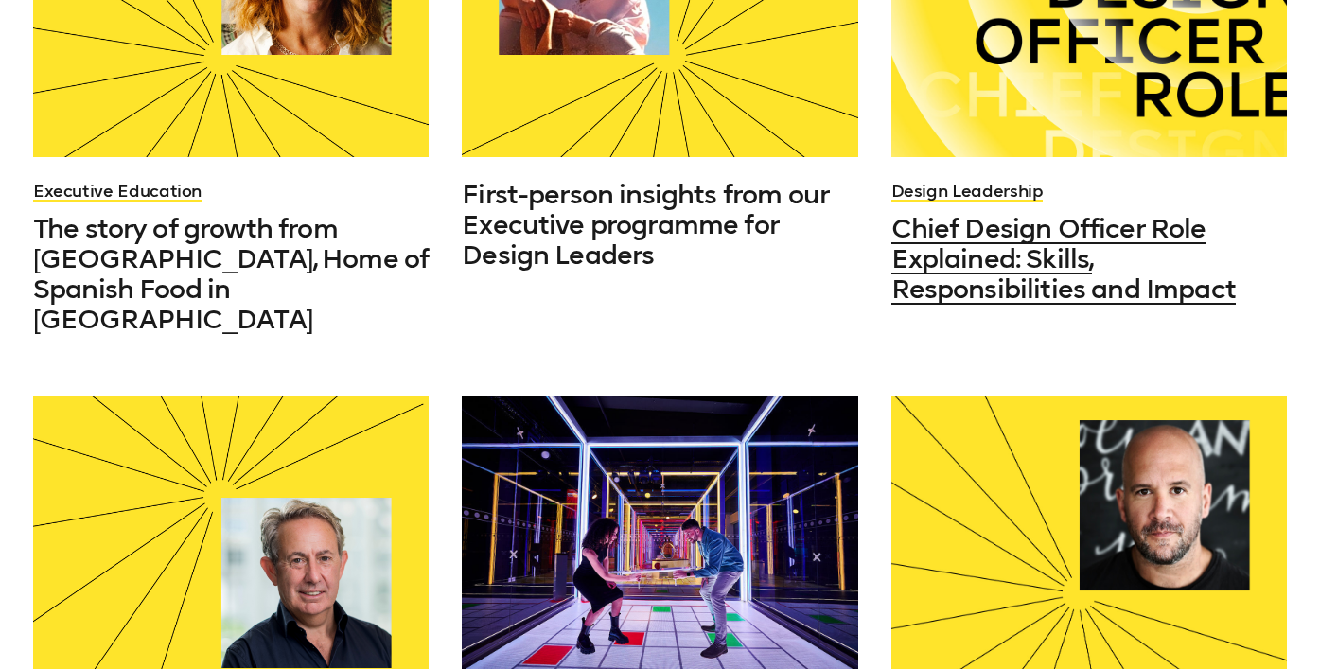
click at [992, 287] on span "Chief Design Officer Role Explained: Skills, Responsibilities and Impact" at bounding box center [1063, 259] width 344 height 92
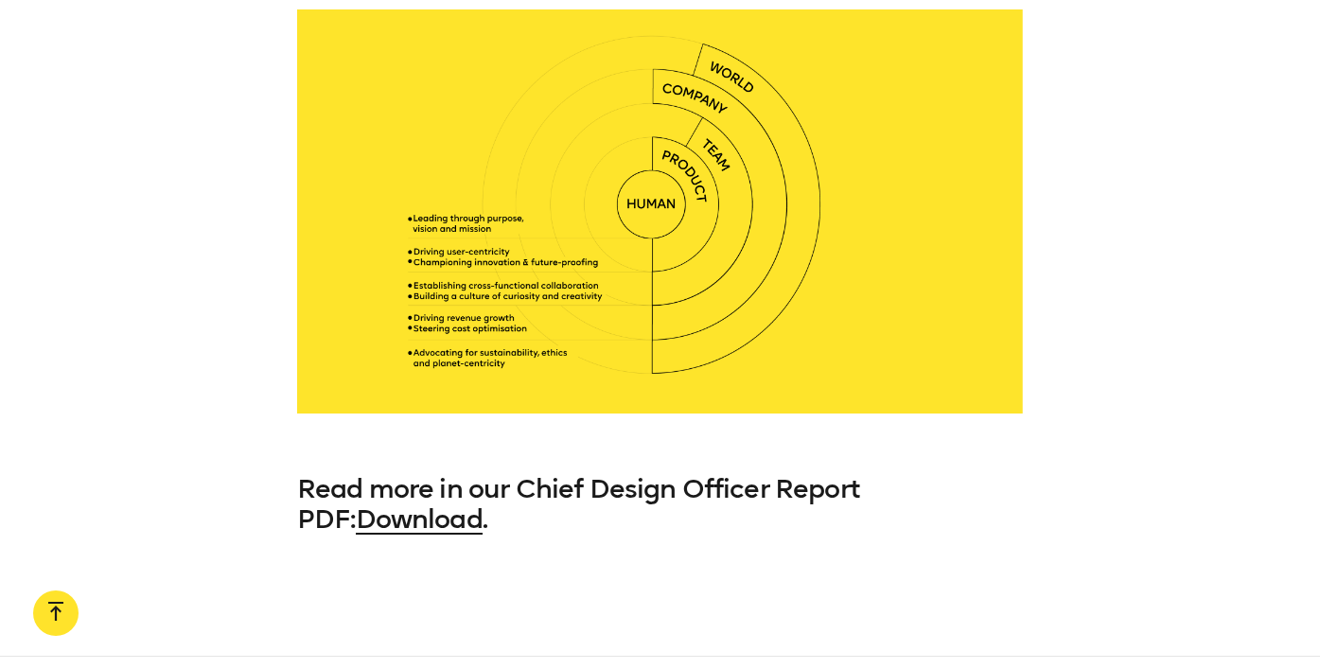
scroll to position [9431, 0]
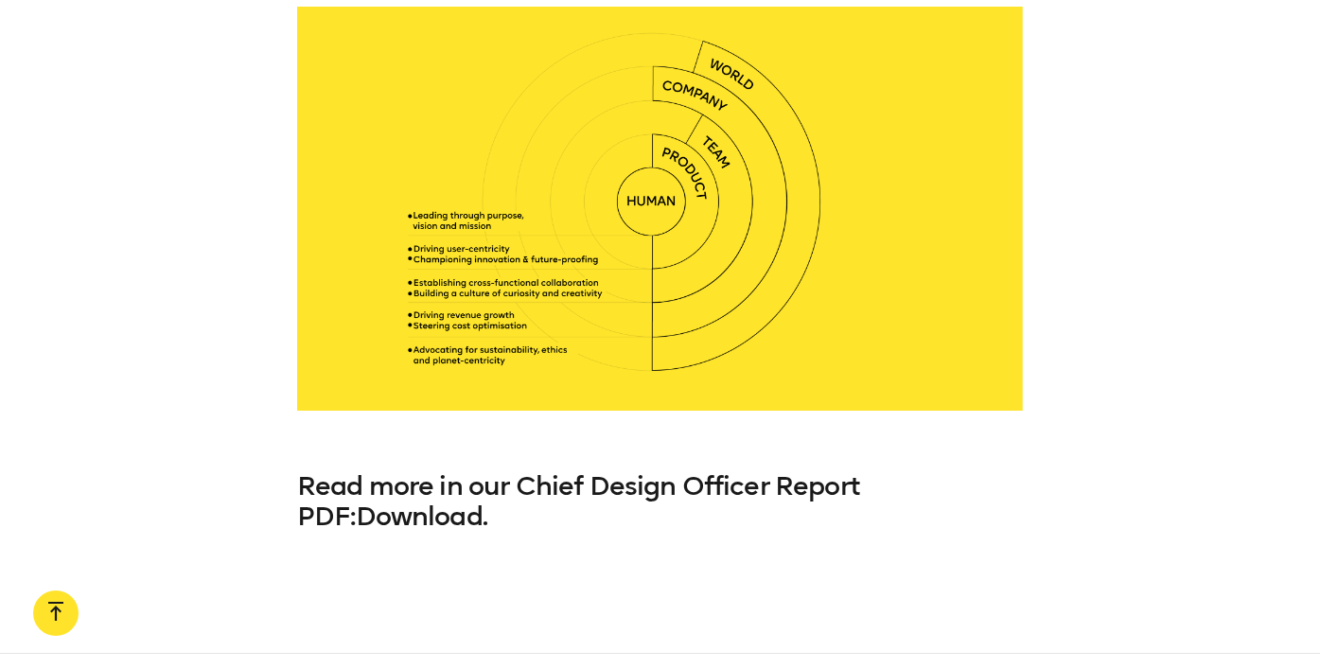
click at [371, 500] on link "Download" at bounding box center [419, 515] width 127 height 31
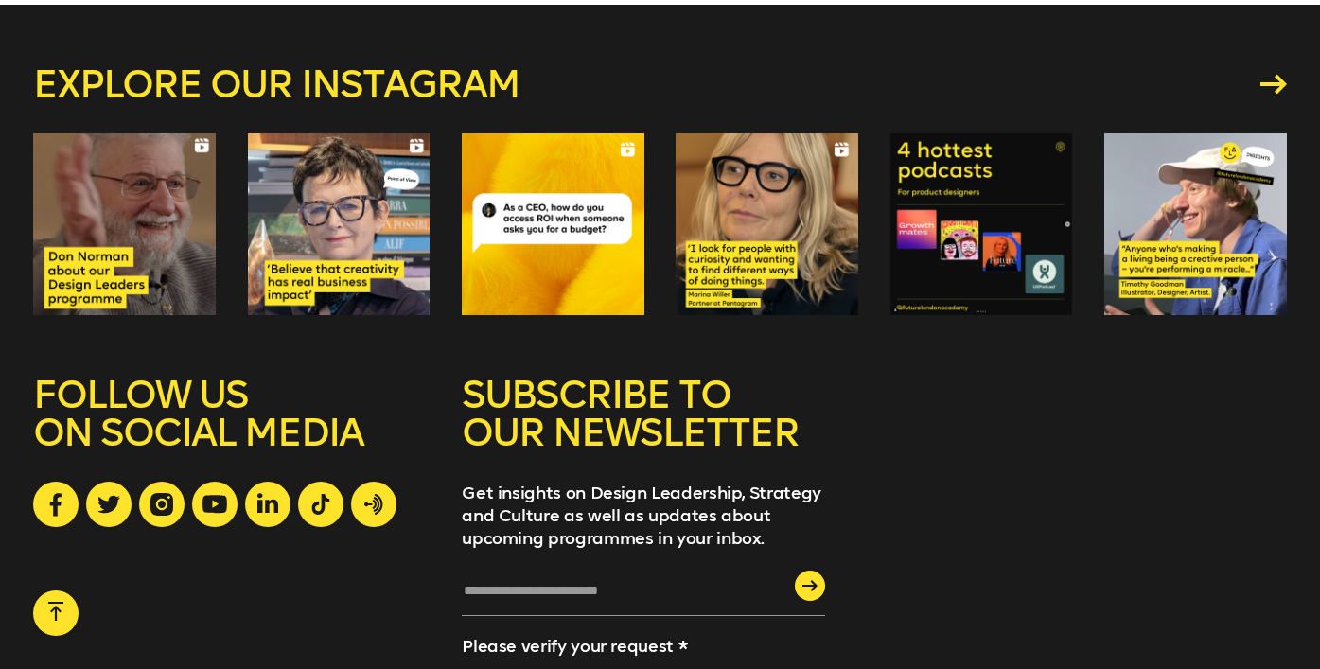
scroll to position [10681, 0]
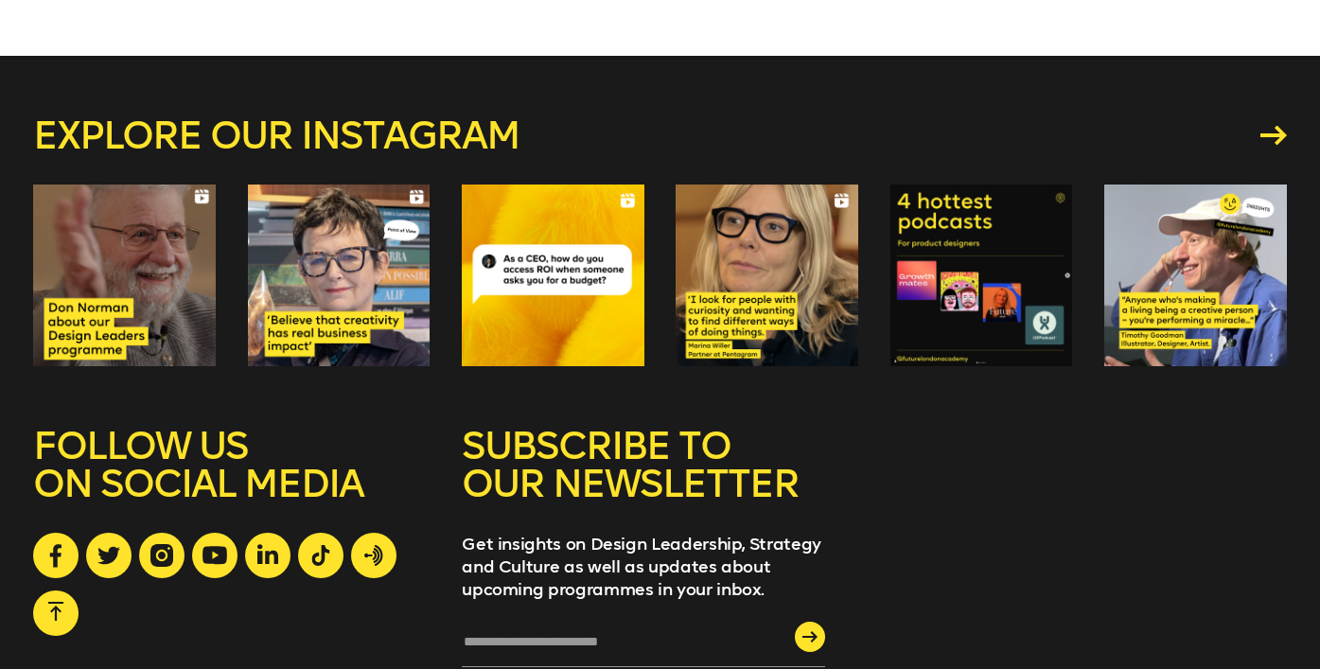
click at [753, 198] on div at bounding box center [767, 275] width 182 height 182
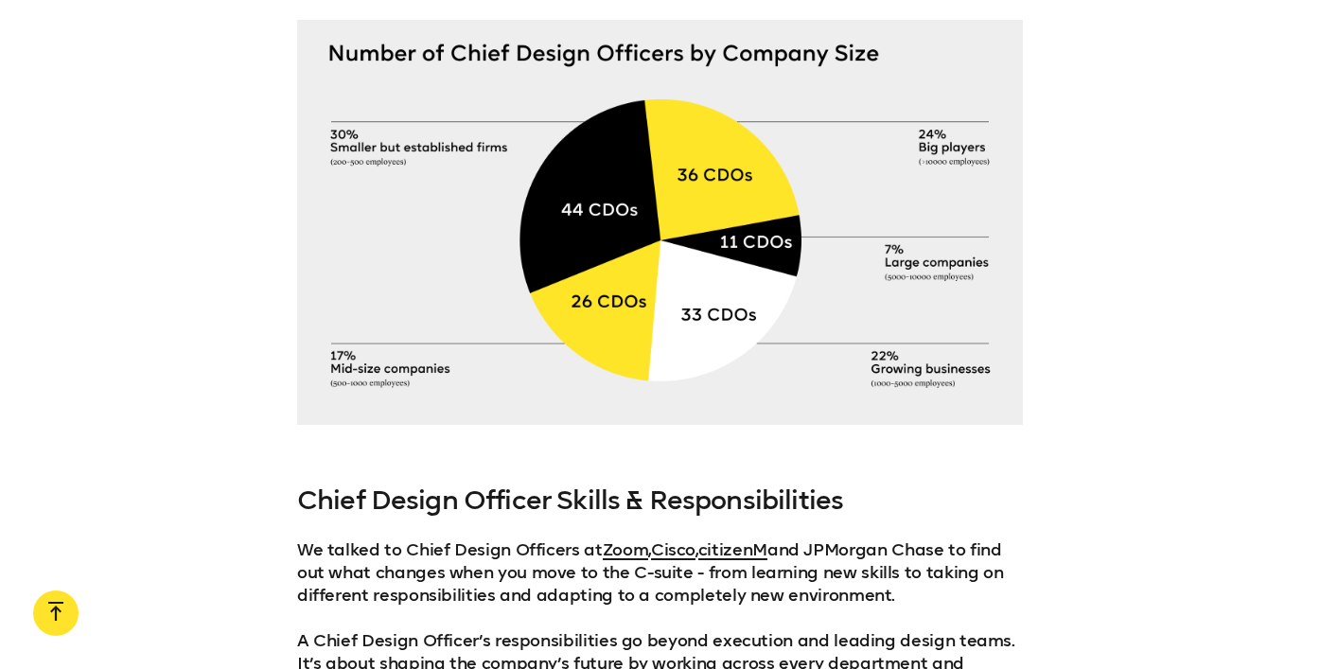
scroll to position [4321, 0]
